Goal: Information Seeking & Learning: Learn about a topic

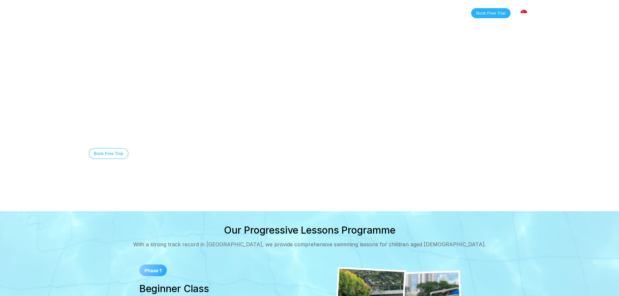
click at [121, 16] on link "Home" at bounding box center [125, 13] width 28 height 6
click at [152, 11] on link "Classes" at bounding box center [155, 13] width 32 height 6
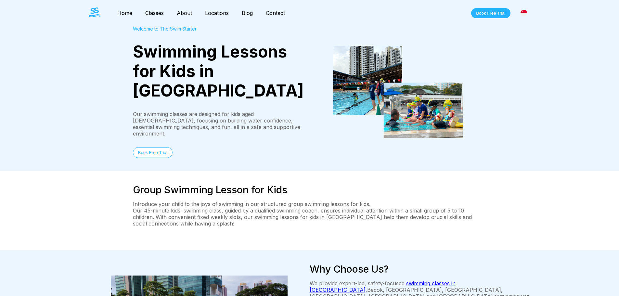
click at [248, 9] on nav "Home Classes About Locations Bishan Sengkang Clementi Pasir Ris Blog Contact" at bounding box center [201, 12] width 181 height 11
click at [246, 11] on link "Blog" at bounding box center [247, 13] width 24 height 6
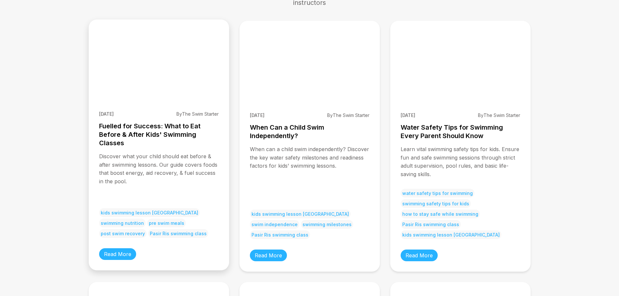
scroll to position [87, 0]
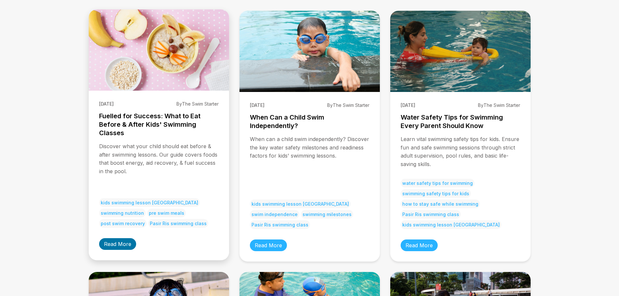
click at [126, 241] on link "Read More" at bounding box center [117, 244] width 37 height 12
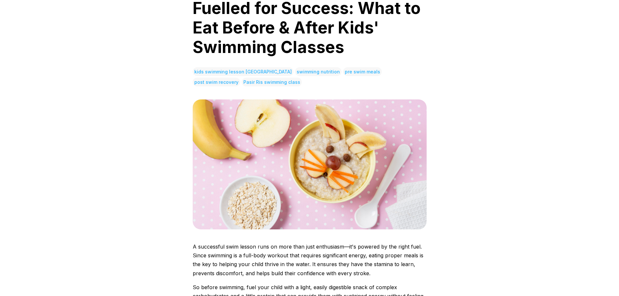
scroll to position [87, 0]
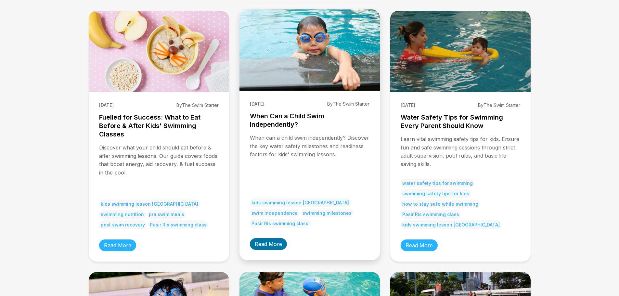
click at [272, 248] on link "Read More" at bounding box center [268, 244] width 37 height 12
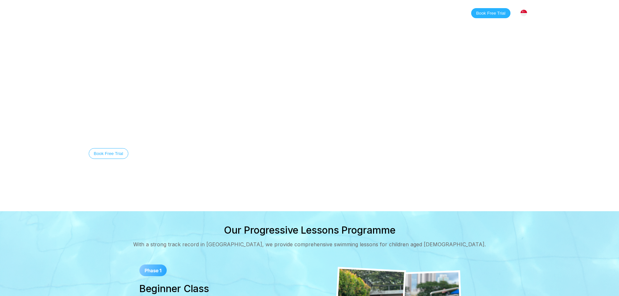
click at [238, 85] on video at bounding box center [309, 105] width 619 height 211
click at [154, 14] on link "Classes" at bounding box center [155, 13] width 32 height 6
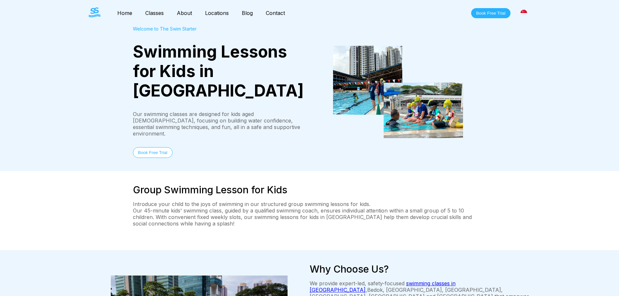
click at [123, 65] on div "Welcome to The Swim Starter Swimming Lessons for Kids in Singapore Our swimming…" at bounding box center [310, 92] width 468 height 132
click at [157, 13] on link "Classes" at bounding box center [155, 13] width 32 height 6
click at [194, 12] on link "About" at bounding box center [184, 13] width 28 height 6
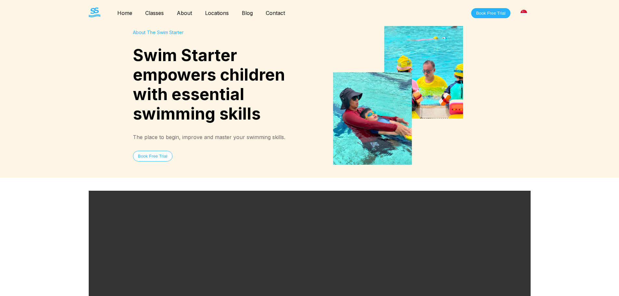
click at [163, 12] on link "Classes" at bounding box center [155, 13] width 32 height 6
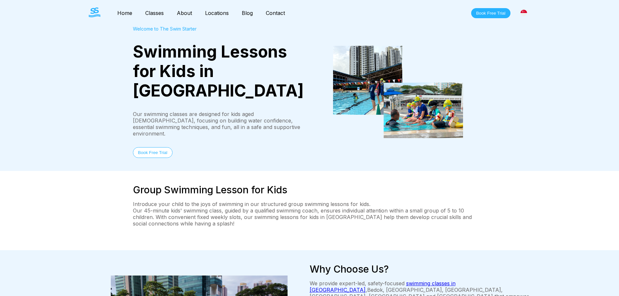
click at [158, 17] on nav "Home Classes About Locations Bishan Sengkang Clementi Pasir Ris Blog Contact" at bounding box center [201, 12] width 181 height 11
click at [158, 14] on link "Classes" at bounding box center [155, 13] width 32 height 6
drag, startPoint x: 580, startPoint y: 57, endPoint x: 549, endPoint y: 53, distance: 30.8
click at [580, 57] on div "Welcome to The Swim Starter Swimming Lessons for Kids in Singapore Our swimming…" at bounding box center [309, 85] width 619 height 171
click at [275, 9] on nav "Home Classes About Locations Bishan Sengkang Clementi Pasir Ris Blog Contact" at bounding box center [201, 12] width 181 height 11
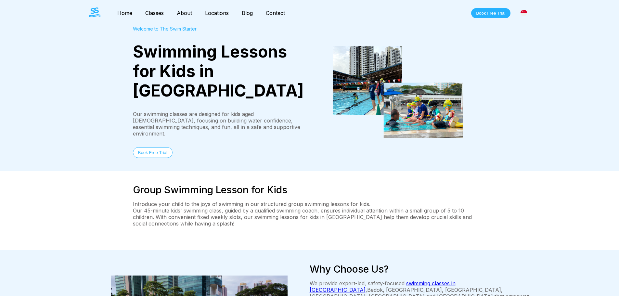
click at [273, 12] on link "Contact" at bounding box center [275, 13] width 32 height 6
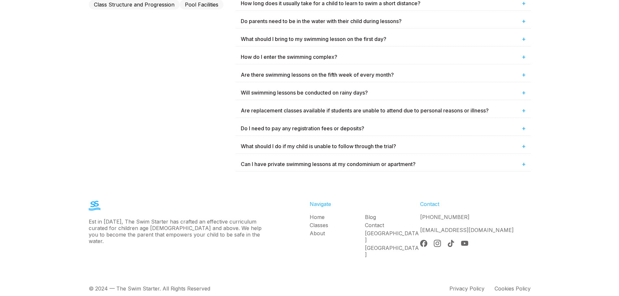
scroll to position [428, 0]
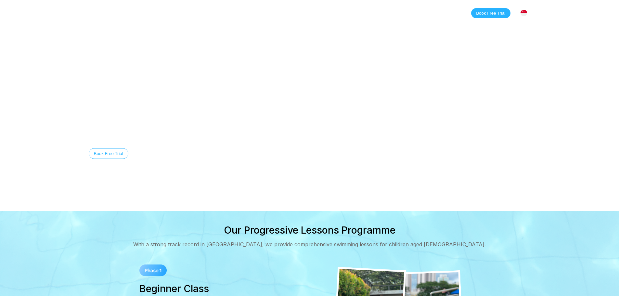
click at [243, 14] on link "Blog" at bounding box center [247, 13] width 24 height 6
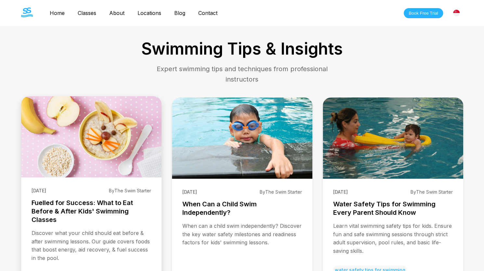
click at [88, 213] on h3 "Fuelled for Success: What to Eat Before & After Kids' Swimming Classes" at bounding box center [92, 210] width 120 height 25
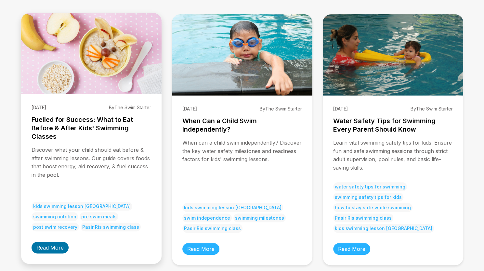
scroll to position [86, 0]
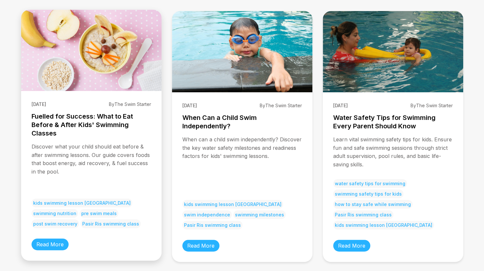
drag, startPoint x: 56, startPoint y: 244, endPoint x: 86, endPoint y: 217, distance: 40.0
click at [57, 243] on link "Read More" at bounding box center [50, 244] width 37 height 12
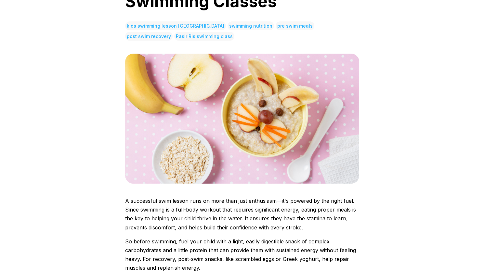
scroll to position [173, 0]
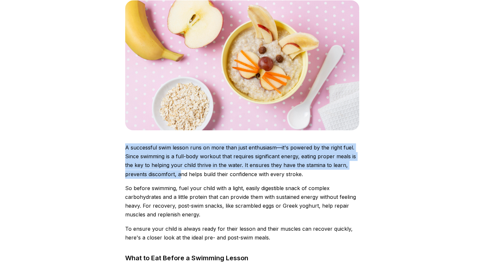
drag, startPoint x: 125, startPoint y: 145, endPoint x: 182, endPoint y: 170, distance: 62.4
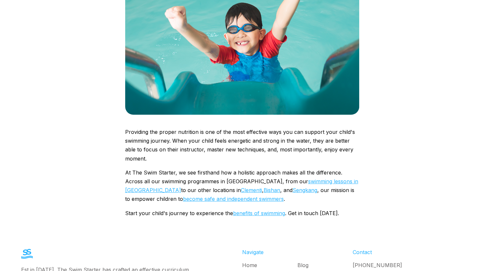
scroll to position [1375, 0]
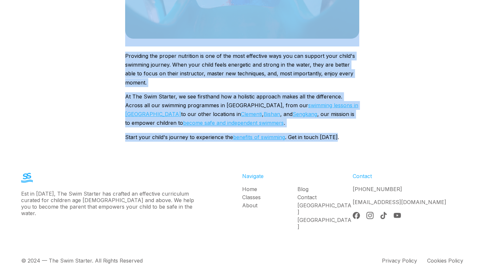
click at [350, 140] on p "Start your child's journey to experience the benefits of swimming . Get in touc…" at bounding box center [242, 137] width 234 height 9
copy div "A successful swim lesson runs on more than just enthusiasm—it's powered by the …"
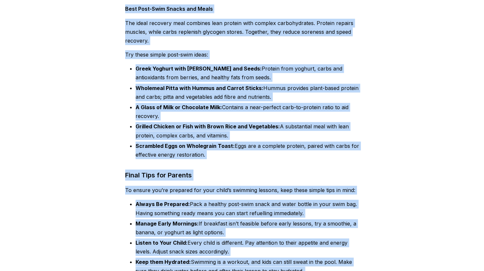
drag, startPoint x: 54, startPoint y: 108, endPoint x: 60, endPoint y: 105, distance: 7.1
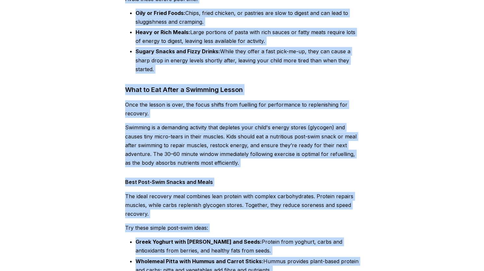
click at [101, 103] on div "← Back to Blog 15/09/2025 By The Swim Starter Fuelled for Success: What to Eat …" at bounding box center [242, 11] width 484 height 1509
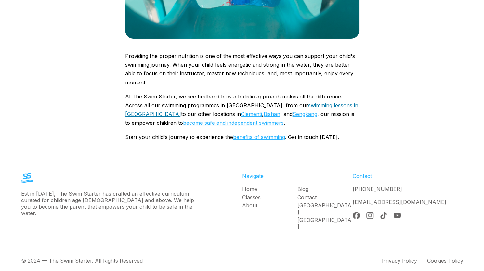
drag, startPoint x: 278, startPoint y: 105, endPoint x: 272, endPoint y: 105, distance: 6.2
click at [278, 105] on link "swimming lessons in Pasir Ris" at bounding box center [241, 109] width 233 height 15
click at [241, 112] on link "Clementi" at bounding box center [251, 114] width 21 height 6
click at [263, 113] on link "Bishan" at bounding box center [271, 114] width 17 height 6
click at [292, 115] on link "Sengkang" at bounding box center [304, 114] width 25 height 6
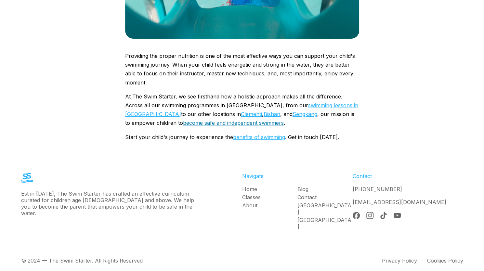
click at [197, 124] on link "become safe and independent swimmers" at bounding box center [233, 123] width 101 height 6
click at [238, 136] on link "benefits of swimming" at bounding box center [259, 137] width 52 height 6
